Goal: Task Accomplishment & Management: Use online tool/utility

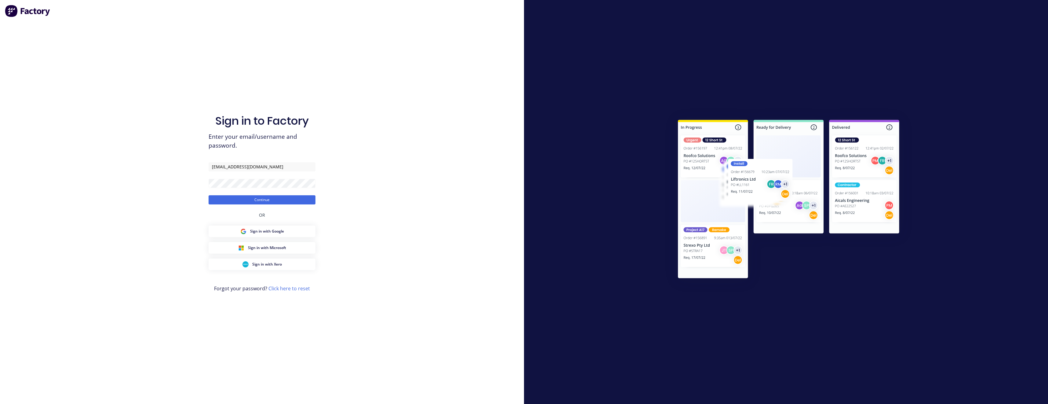
click at [255, 208] on div "Sign in to Factory Enter your email/username and password. [EMAIL_ADDRESS][DOMA…" at bounding box center [261, 208] width 107 height 382
click at [265, 203] on button "Continue" at bounding box center [261, 199] width 107 height 9
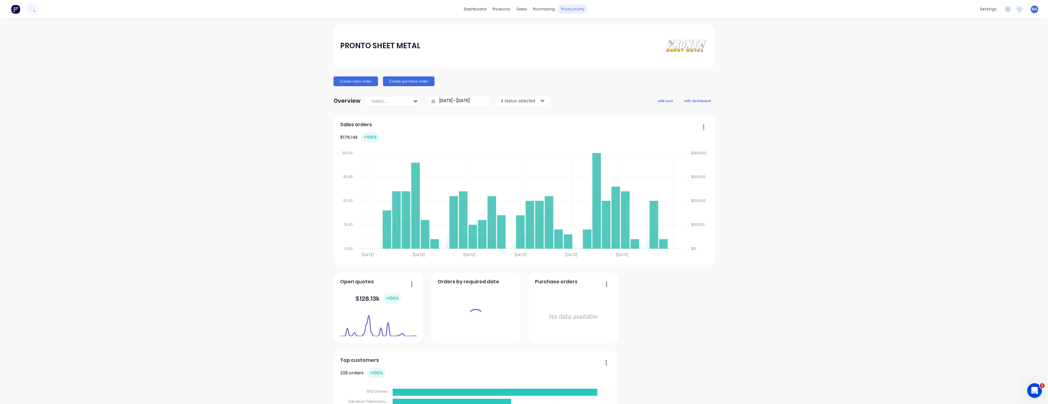
click at [575, 11] on div "productivity" at bounding box center [573, 9] width 30 height 9
click at [587, 31] on div "Workflow" at bounding box center [581, 29] width 18 height 5
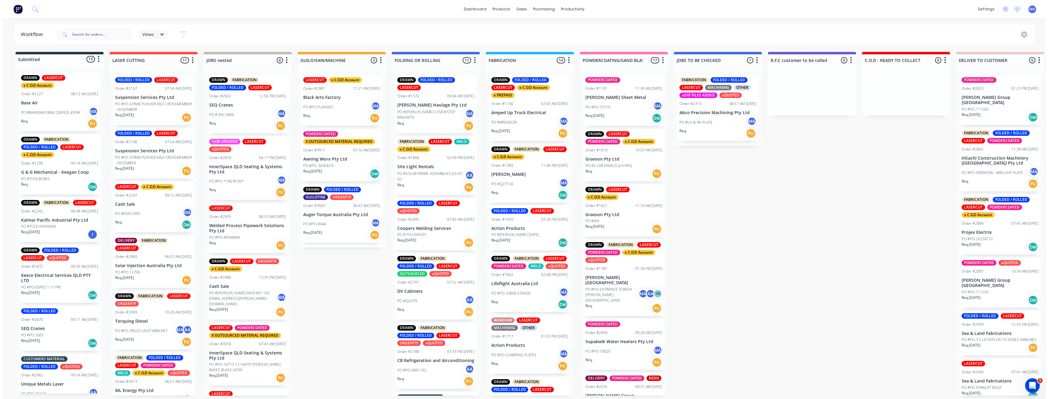
scroll to position [122, 0]
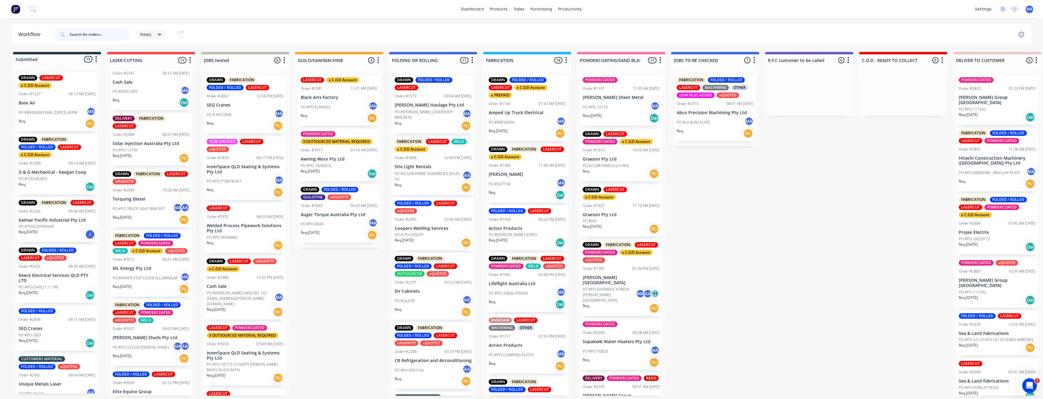
click at [96, 32] on input "text" at bounding box center [100, 34] width 60 height 12
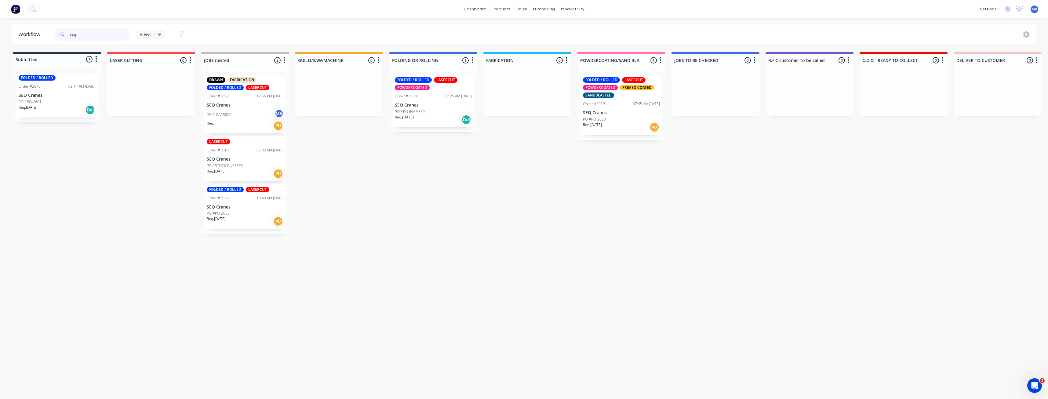
type input "seq"
click at [245, 118] on div "PO # INV-5806 MA" at bounding box center [245, 115] width 77 height 12
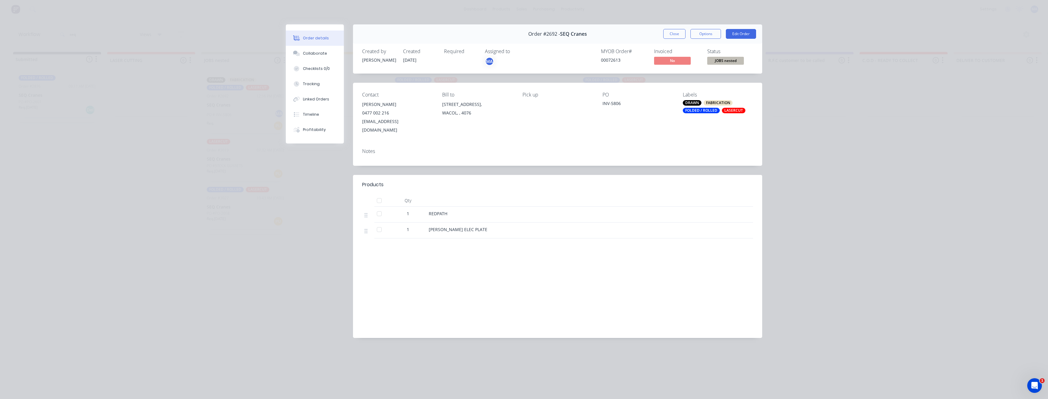
click at [666, 33] on button "Close" at bounding box center [674, 34] width 22 height 10
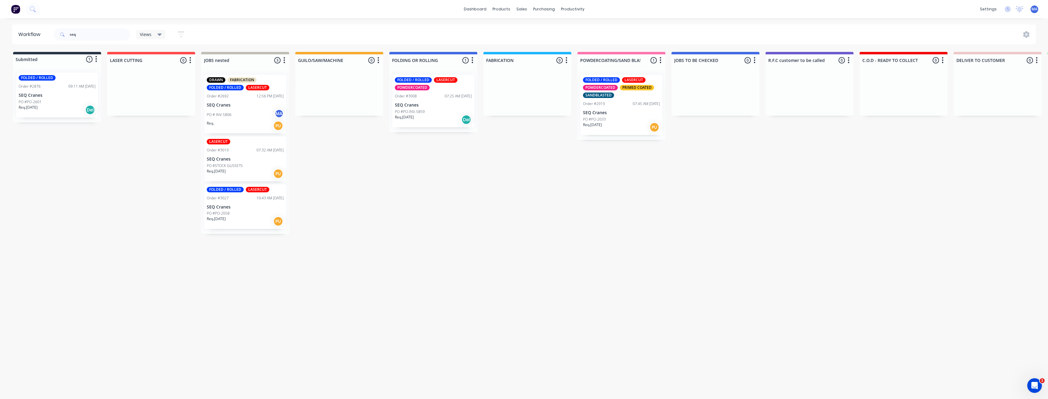
click at [248, 187] on div "LASERCUT" at bounding box center [258, 189] width 24 height 5
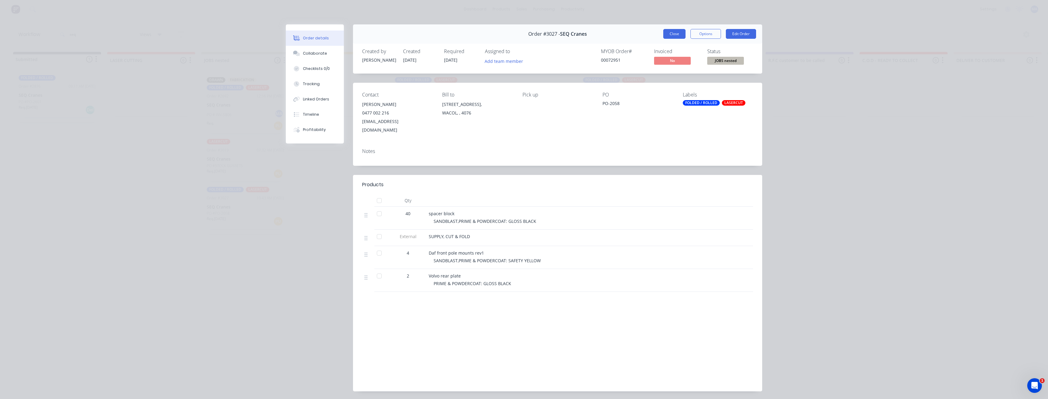
click at [673, 32] on button "Close" at bounding box center [674, 34] width 22 height 10
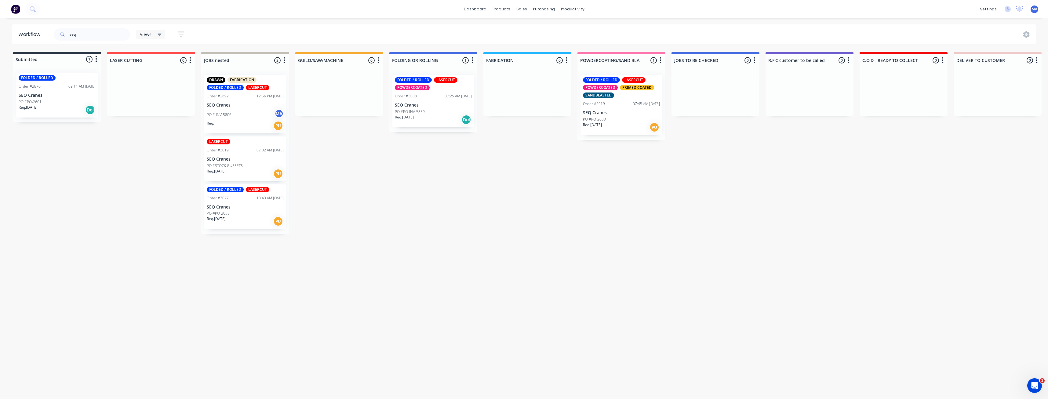
click at [254, 165] on div "PO #STOCK GUSSETS" at bounding box center [245, 165] width 77 height 5
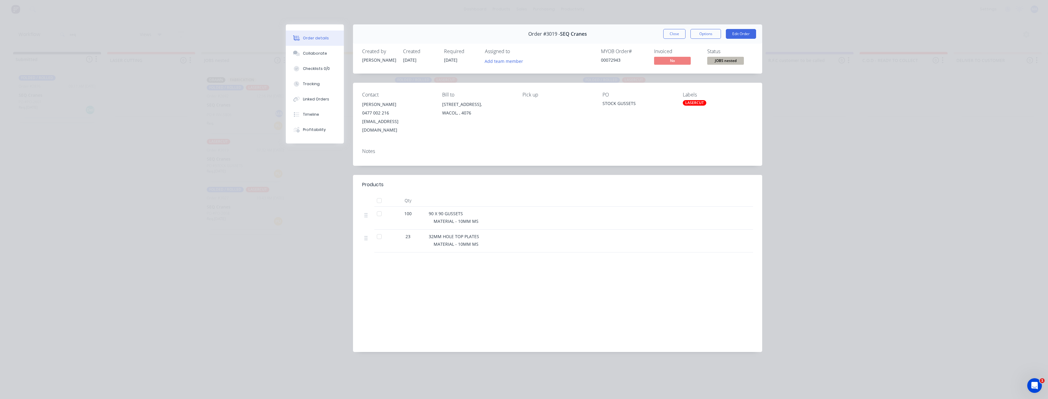
click at [681, 35] on button "Close" at bounding box center [674, 34] width 22 height 10
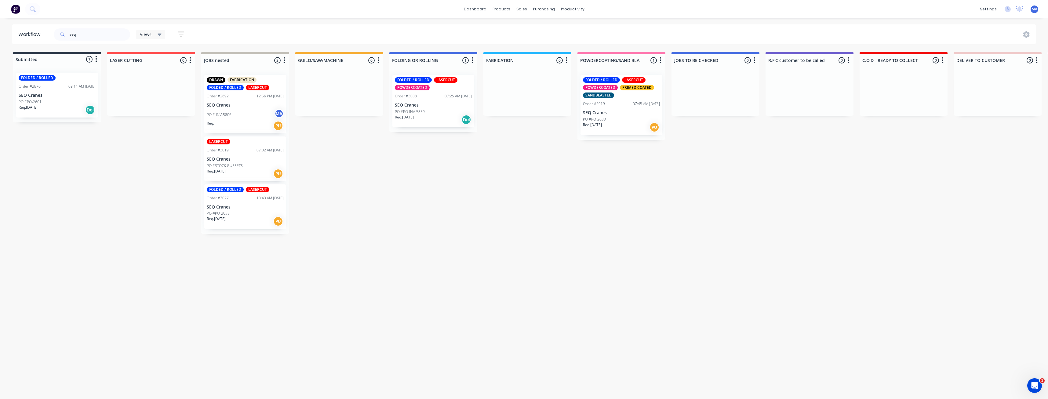
click at [451, 95] on div "07:25 AM [DATE]" at bounding box center [457, 95] width 27 height 5
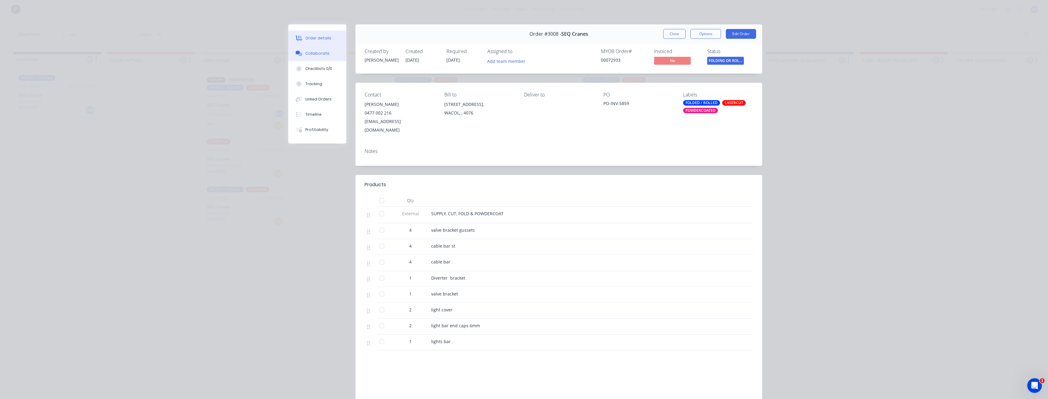
click at [320, 54] on div "Collaborate" at bounding box center [317, 53] width 24 height 5
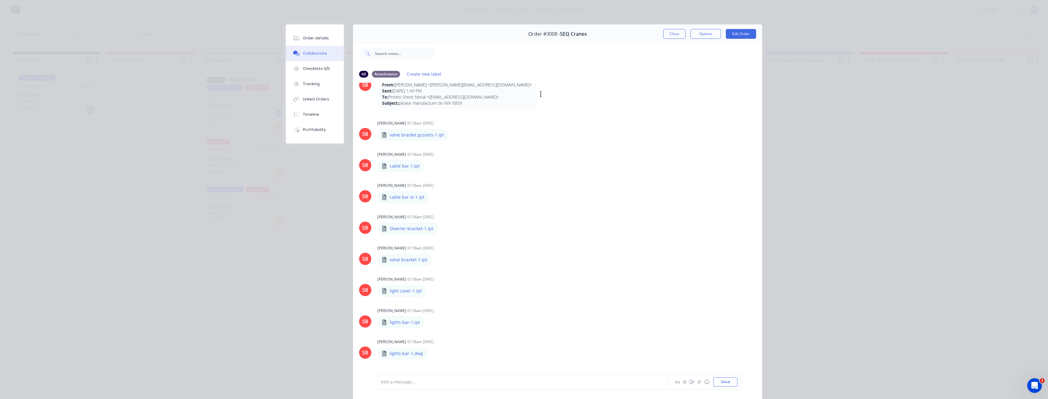
scroll to position [0, 0]
